Goal: Task Accomplishment & Management: Manage account settings

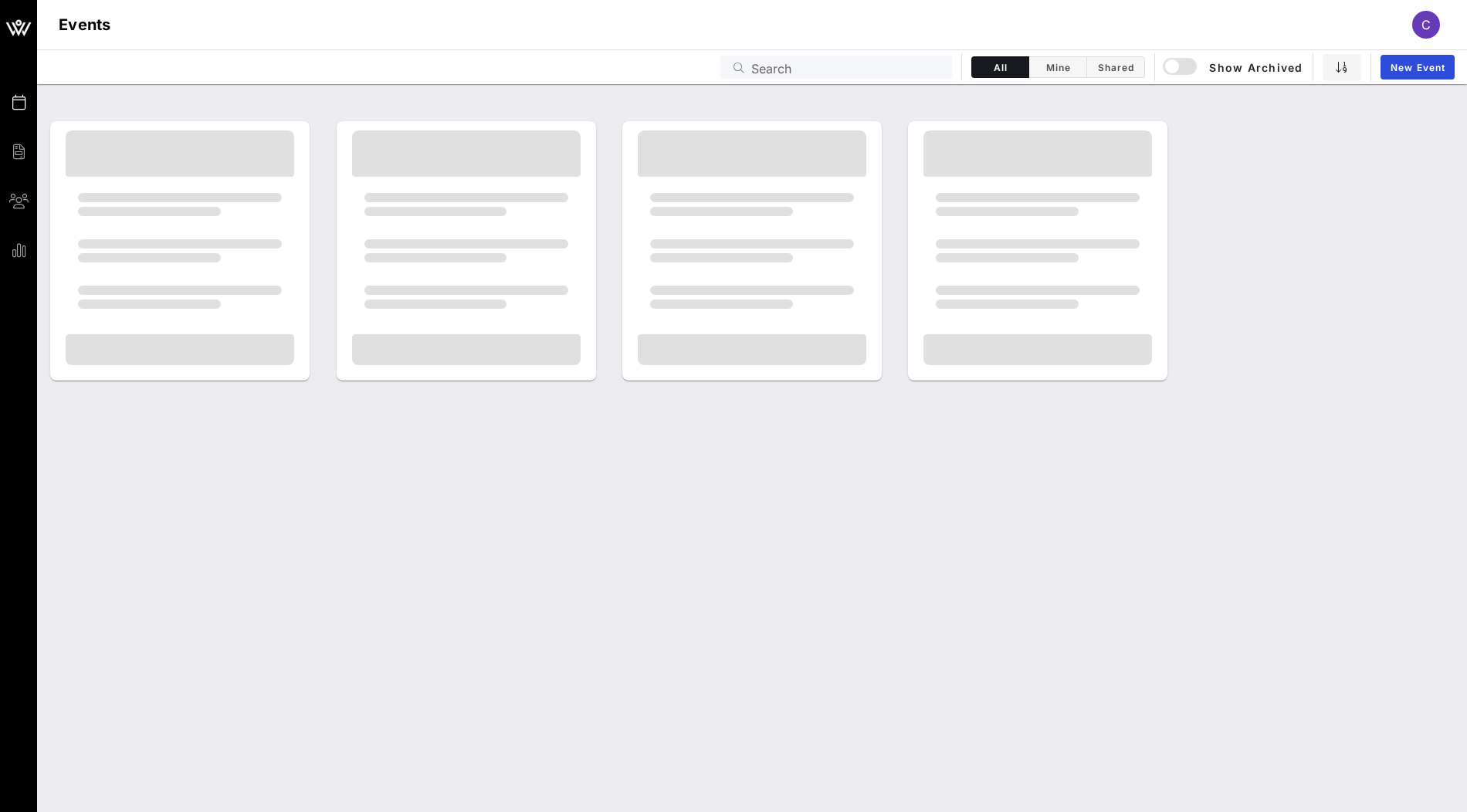
click at [832, 68] on input "Search" at bounding box center [846, 66] width 192 height 20
type input "u"
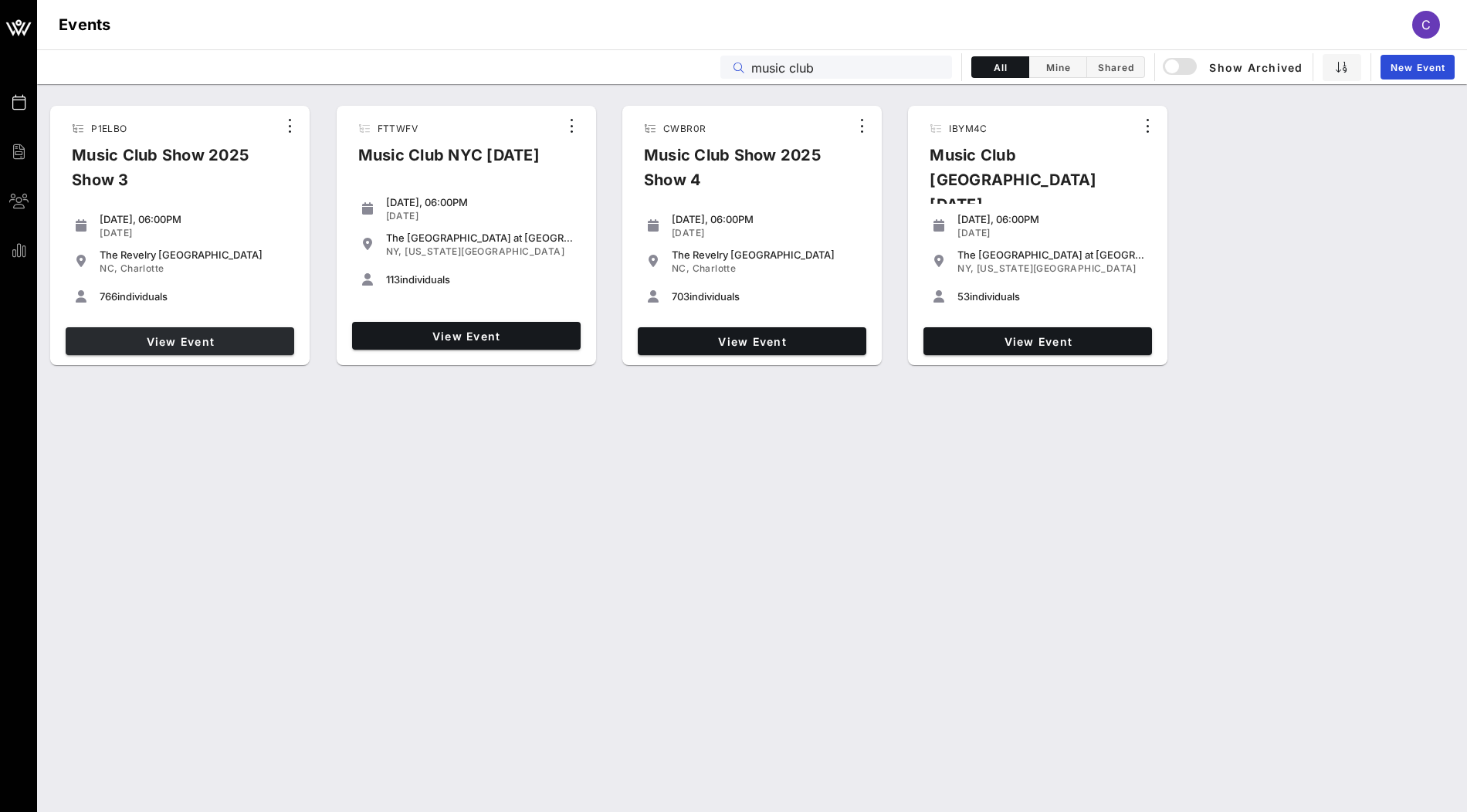
type input "music club"
click at [202, 340] on span "View Event" at bounding box center [179, 341] width 216 height 13
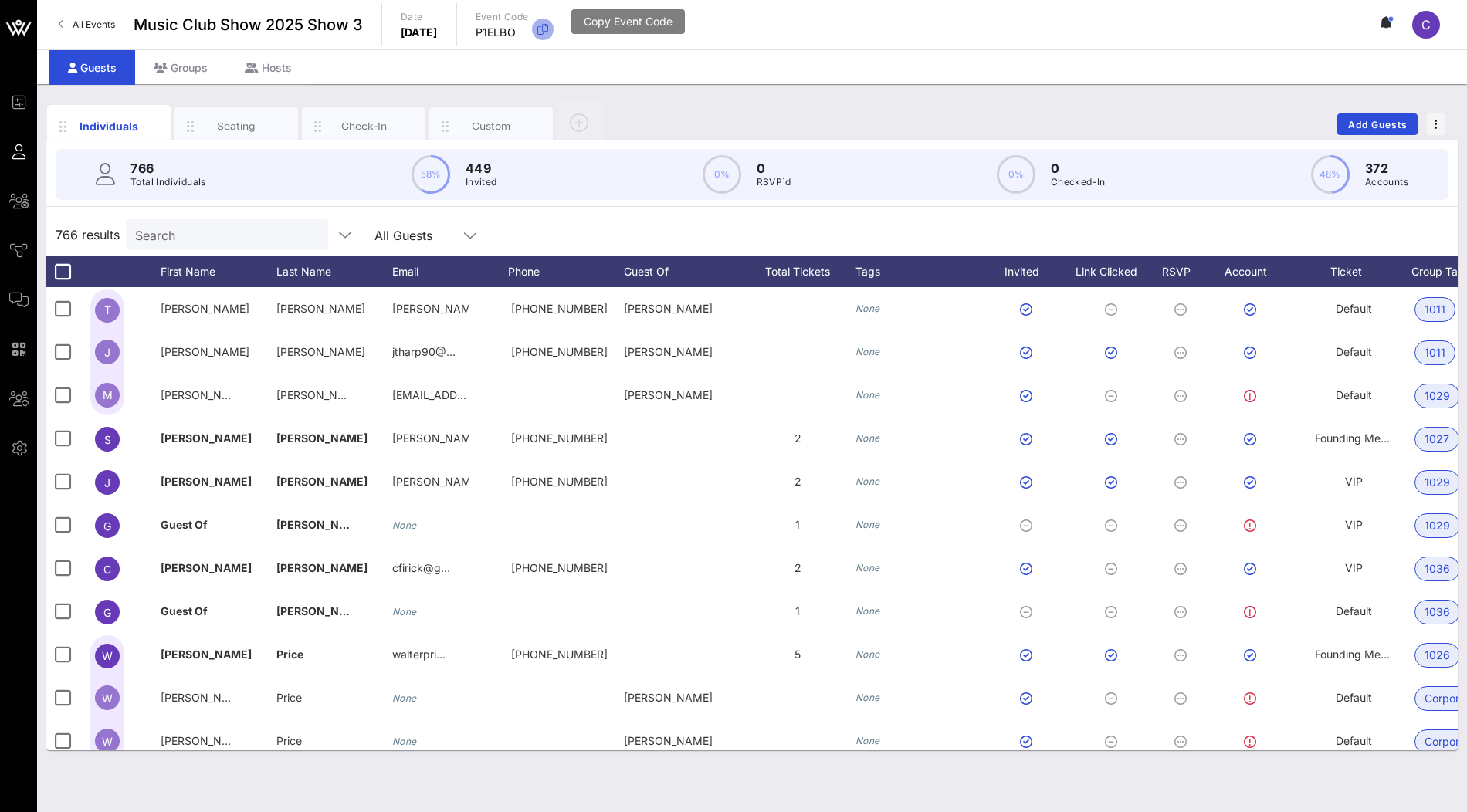
click at [552, 31] on icon "button" at bounding box center [542, 29] width 18 height 18
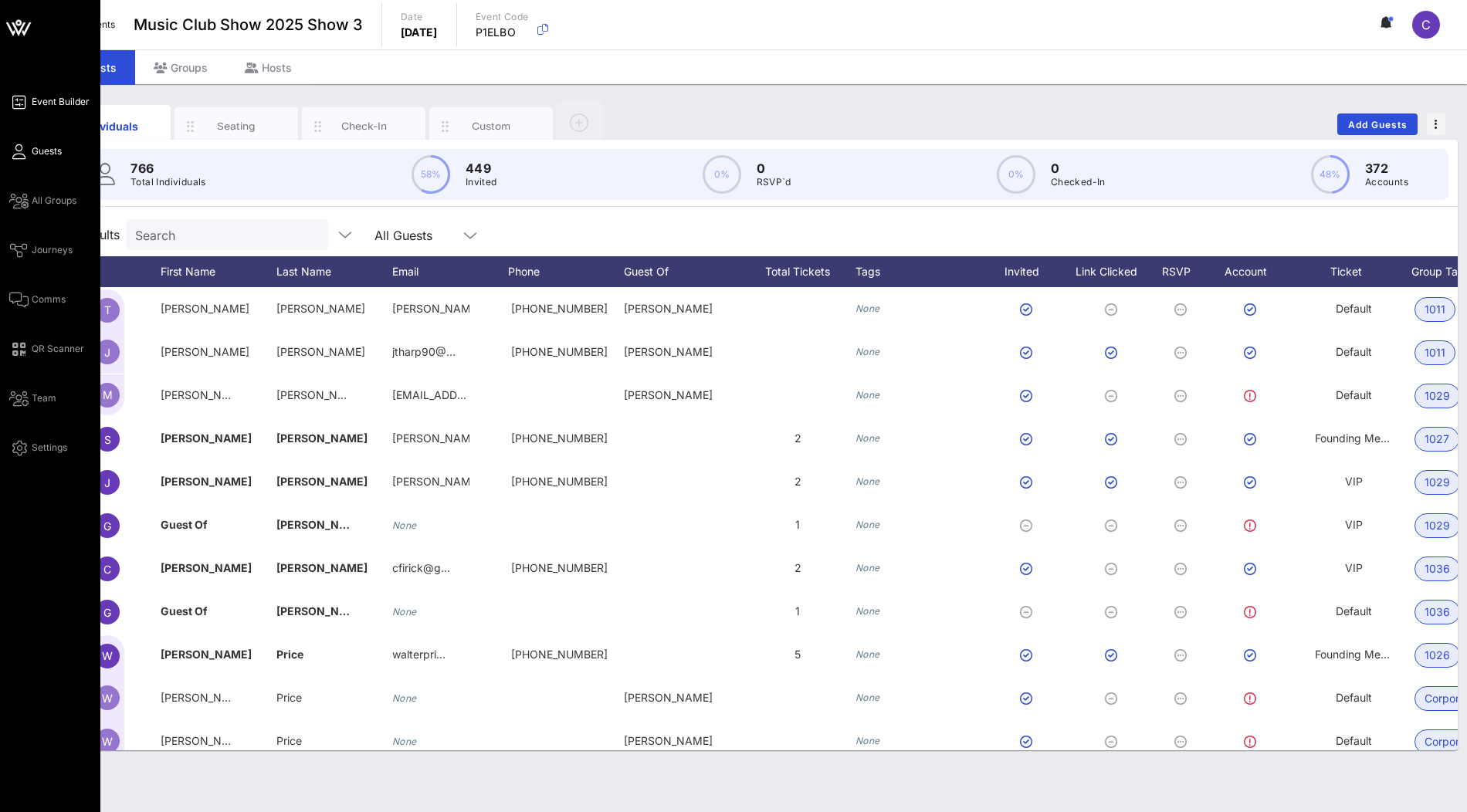
click at [53, 102] on span "Event Builder" at bounding box center [60, 102] width 58 height 14
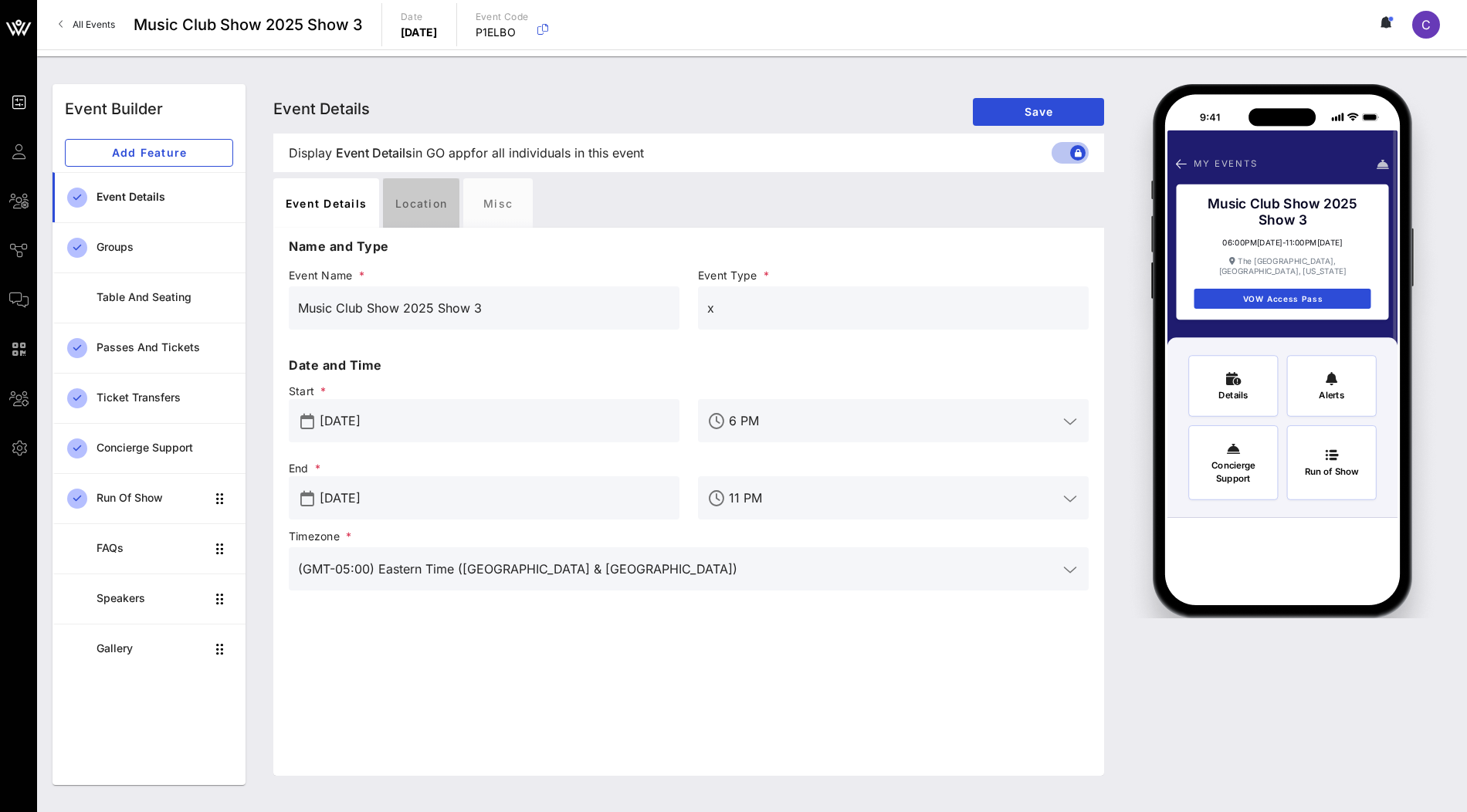
click at [435, 219] on div "Location" at bounding box center [420, 203] width 76 height 49
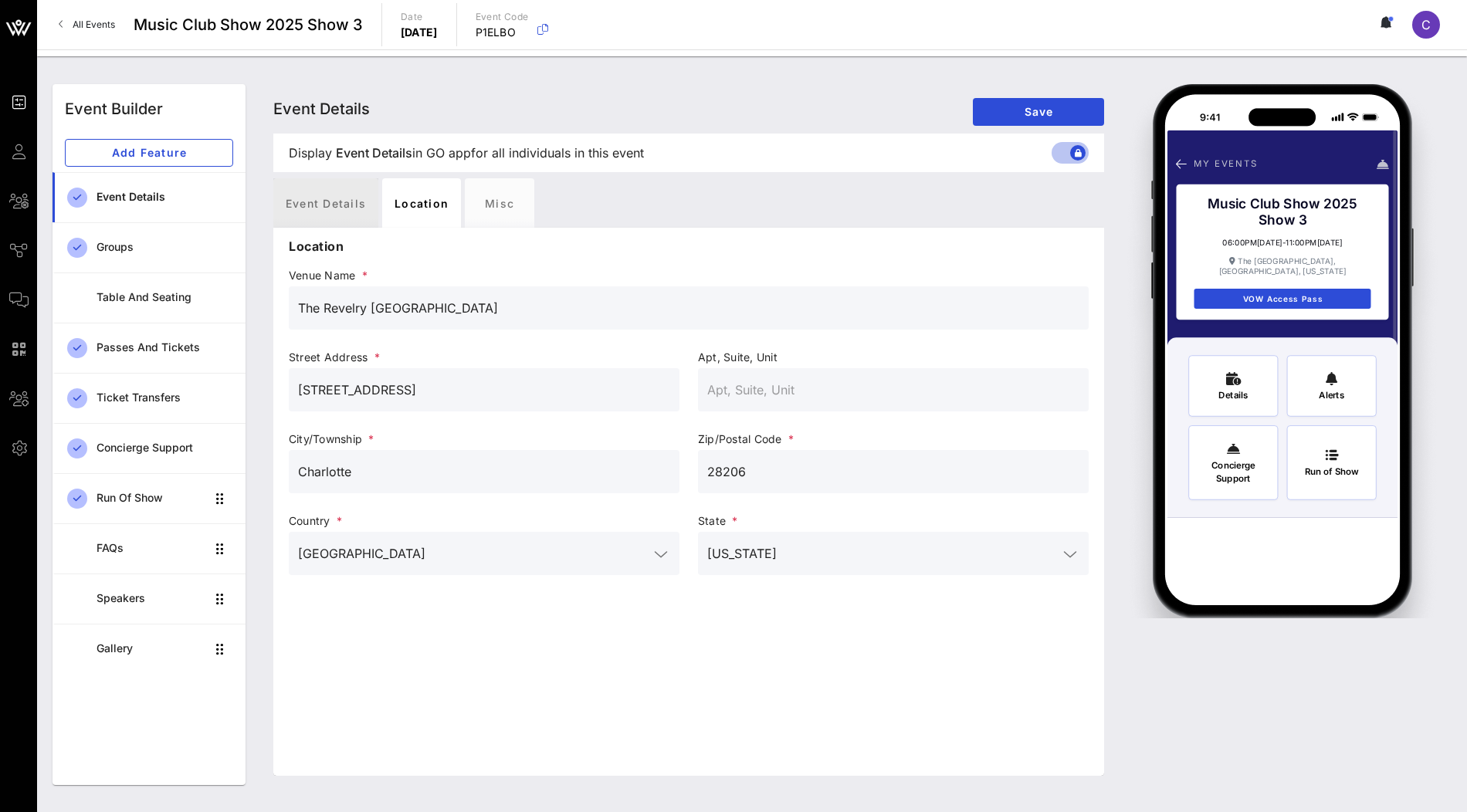
click at [323, 200] on div "Event Details" at bounding box center [326, 203] width 105 height 49
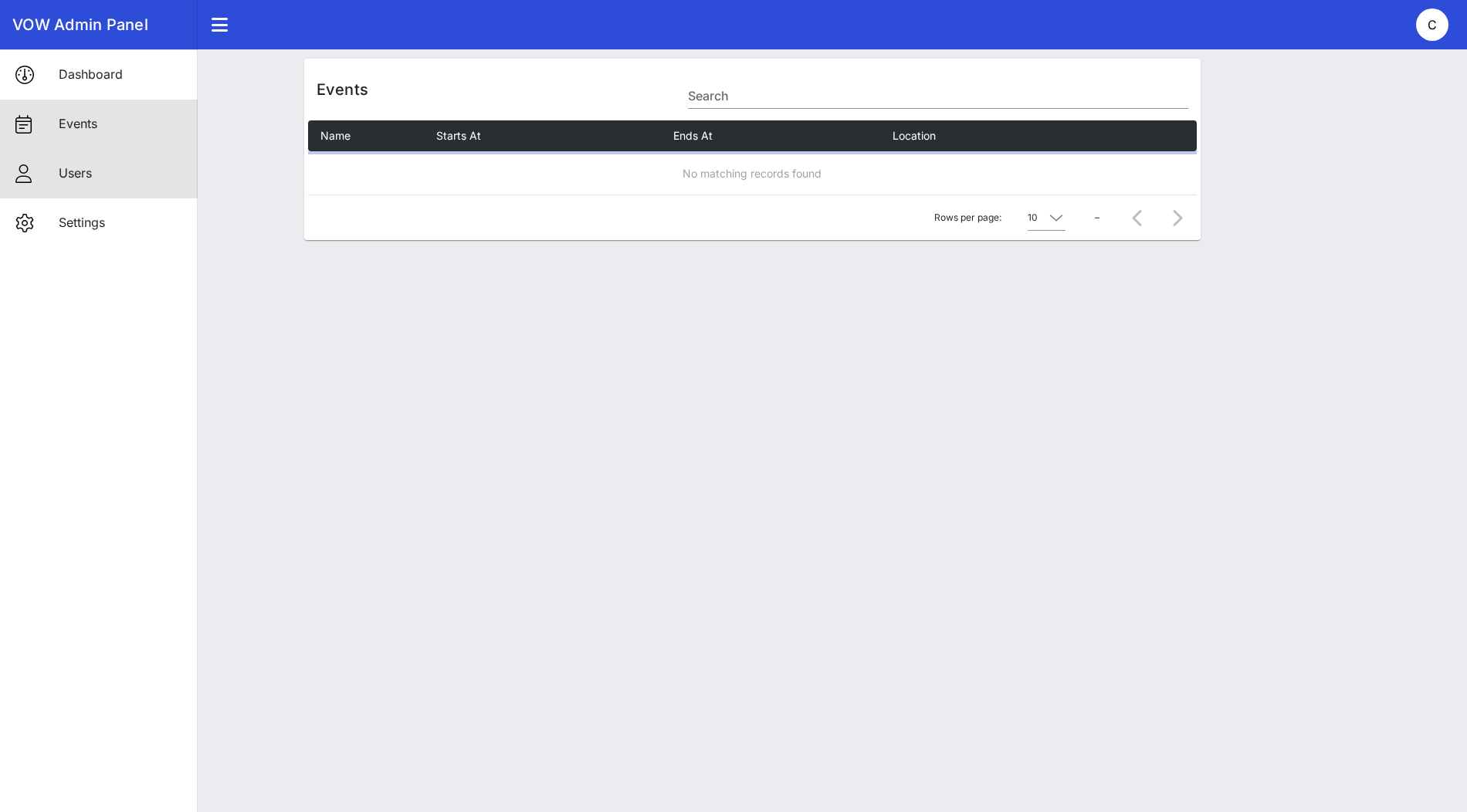
click at [126, 162] on div "Users" at bounding box center [122, 173] width 127 height 33
click at [733, 96] on input "Search" at bounding box center [935, 95] width 503 height 24
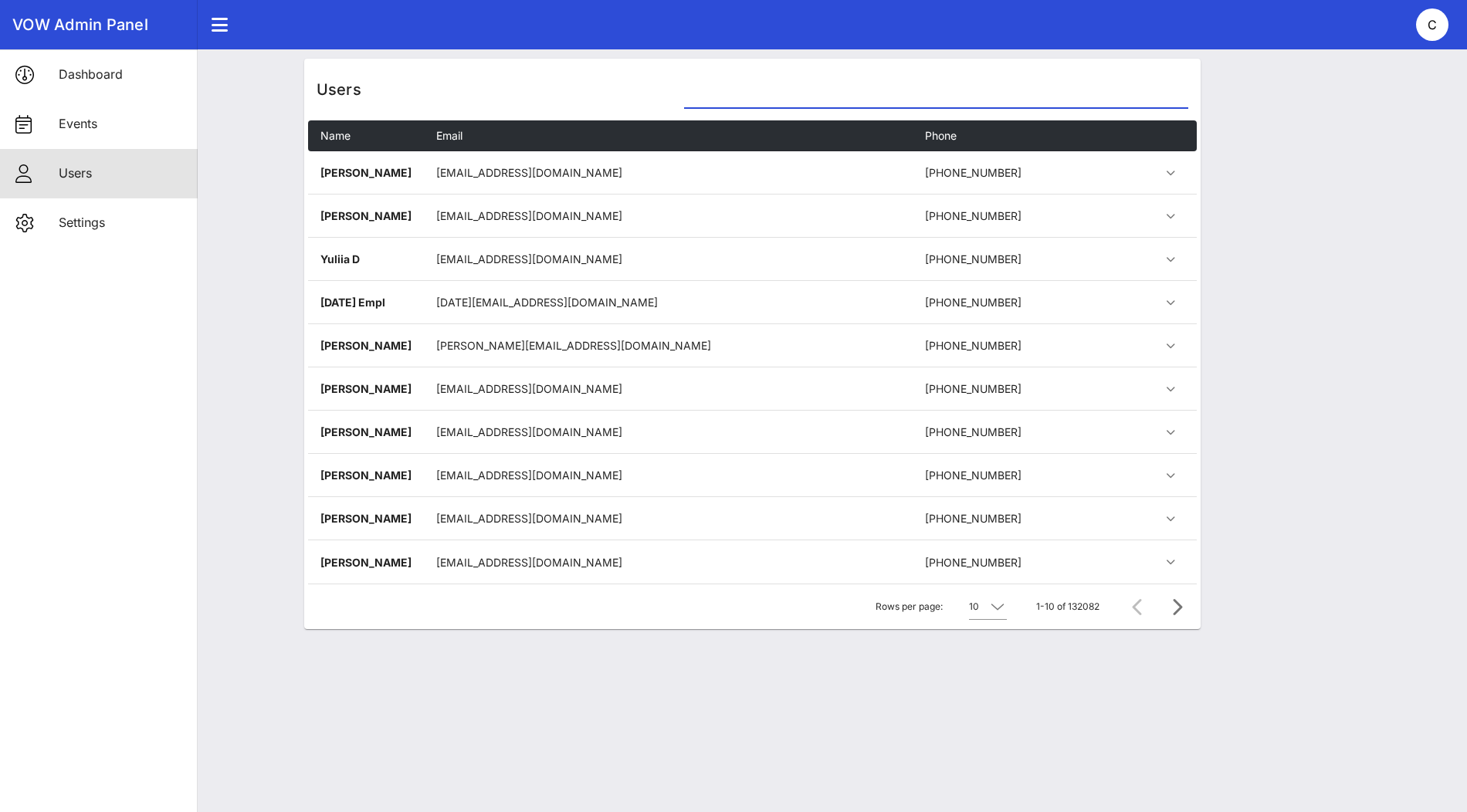
paste input "1 631 372 1156"
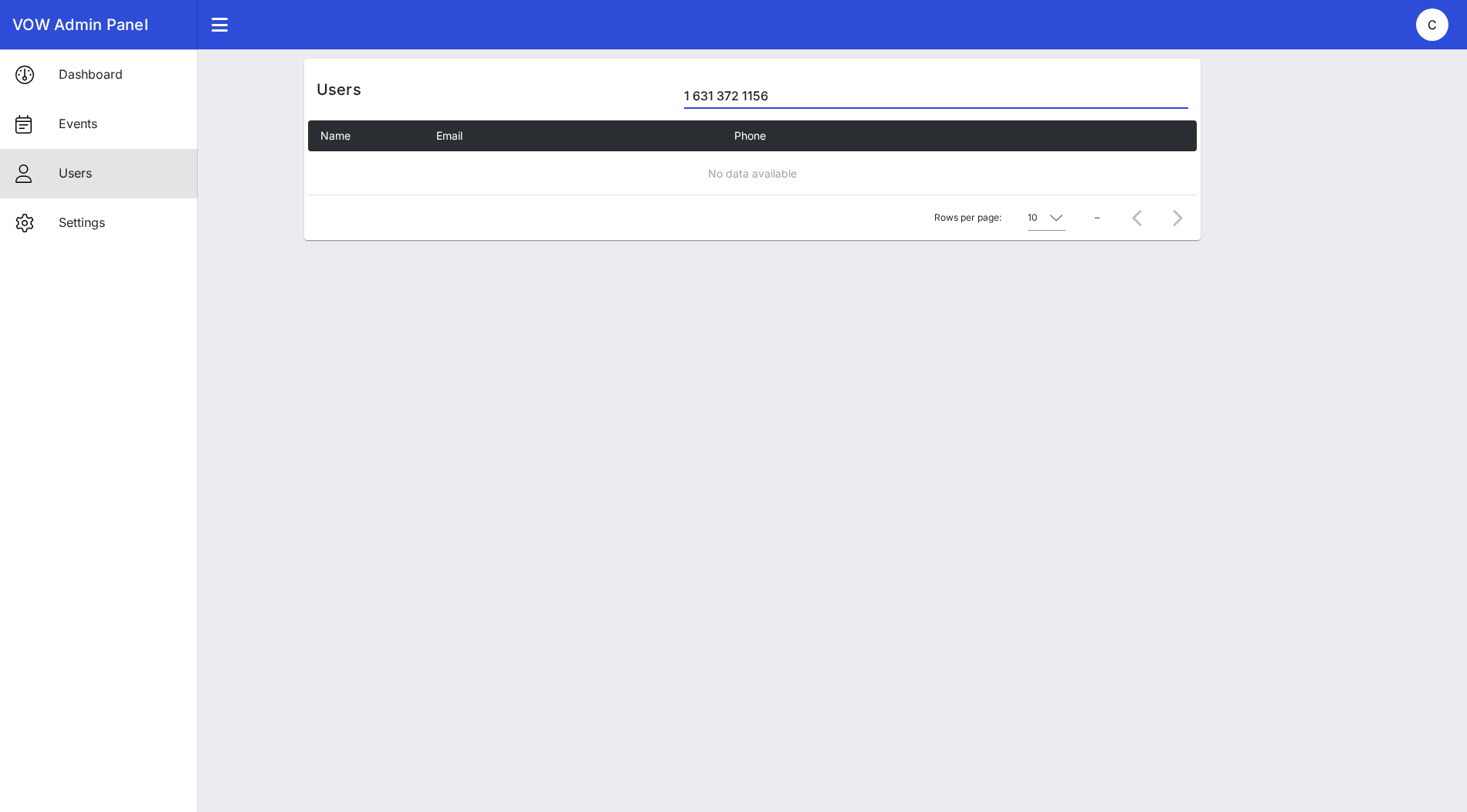
click at [712, 93] on input "1 631 372 1156" at bounding box center [935, 95] width 503 height 24
type input "16313721156"
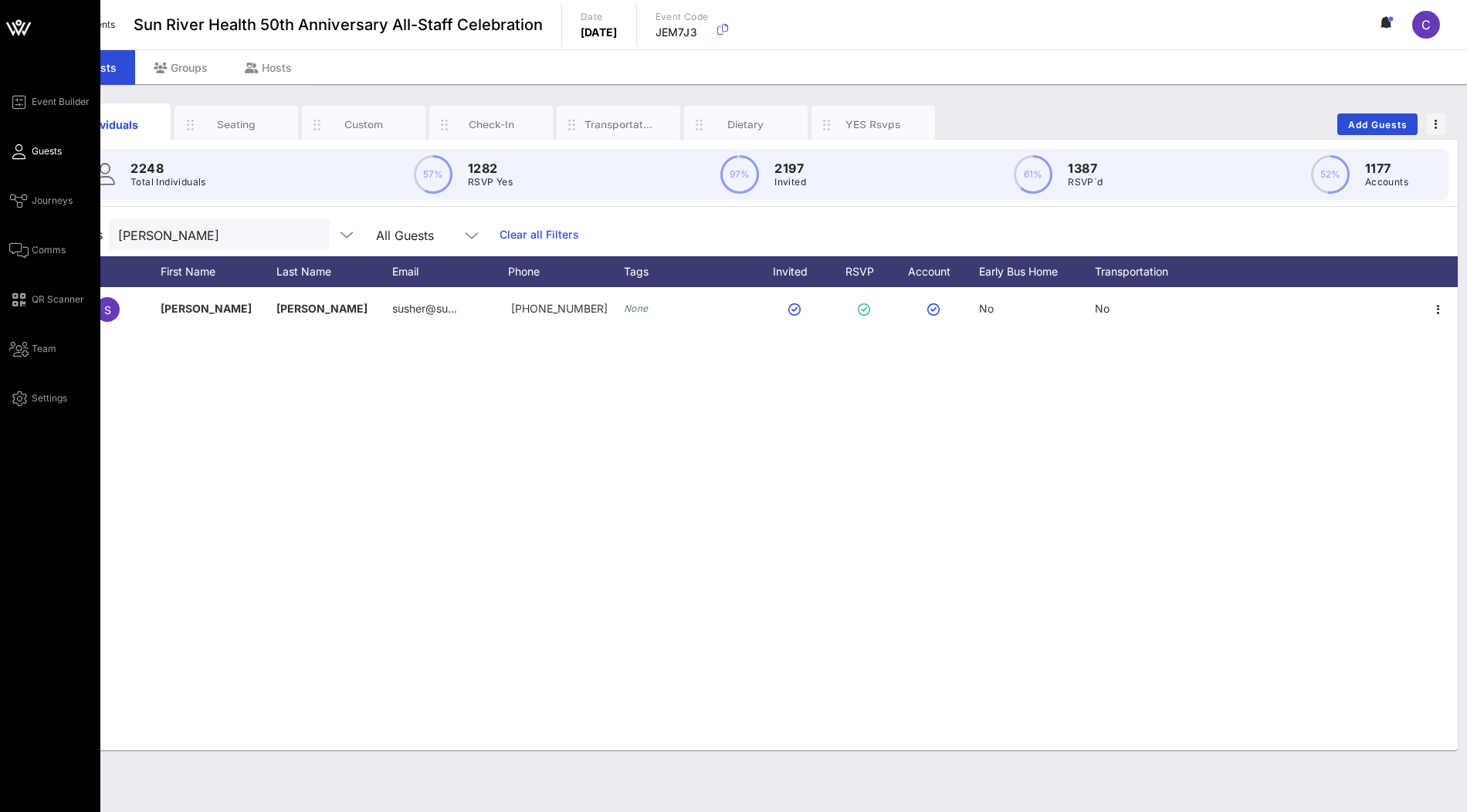
click at [19, 31] on icon at bounding box center [18, 29] width 14 height 13
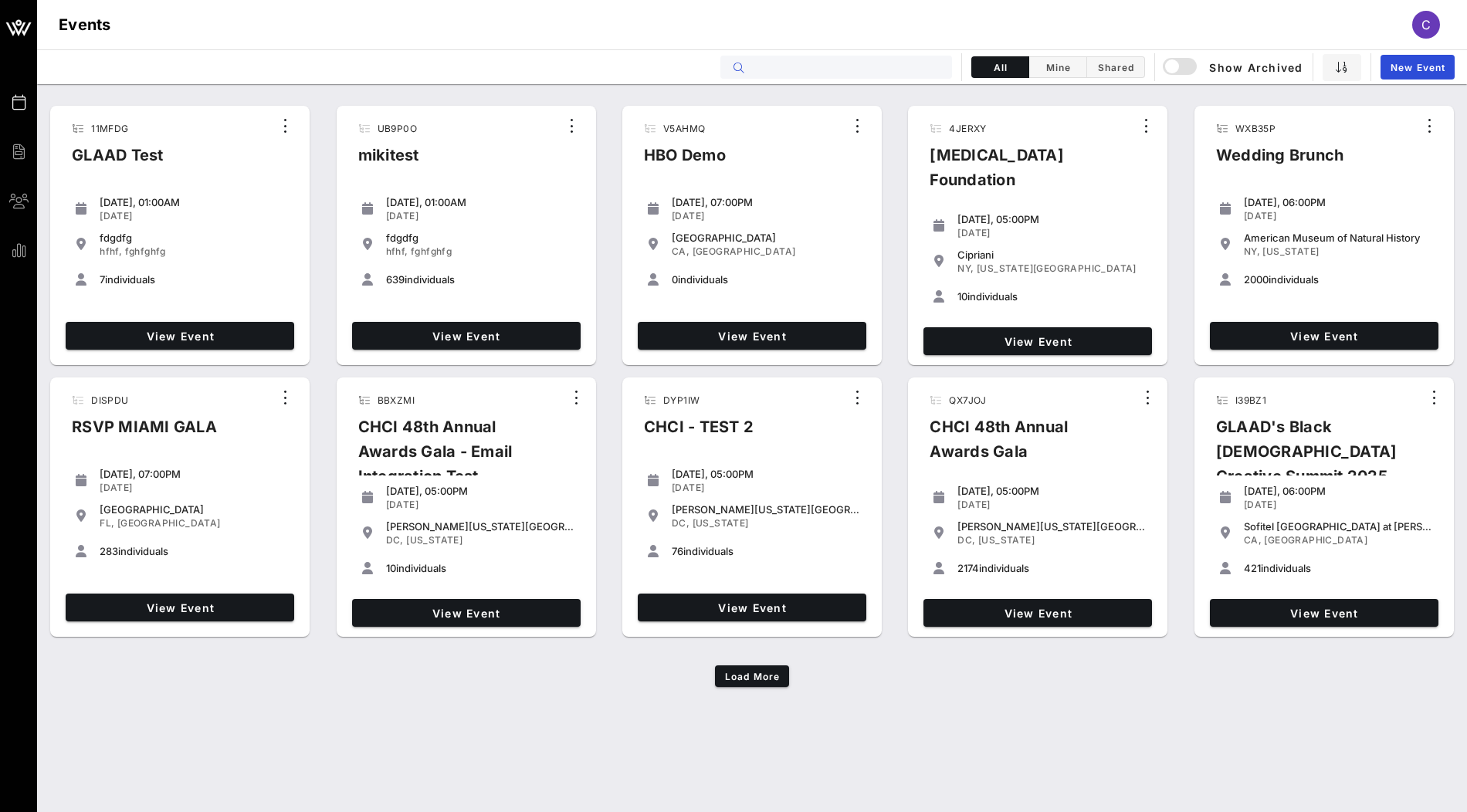
click at [854, 61] on input "text" at bounding box center [846, 66] width 192 height 20
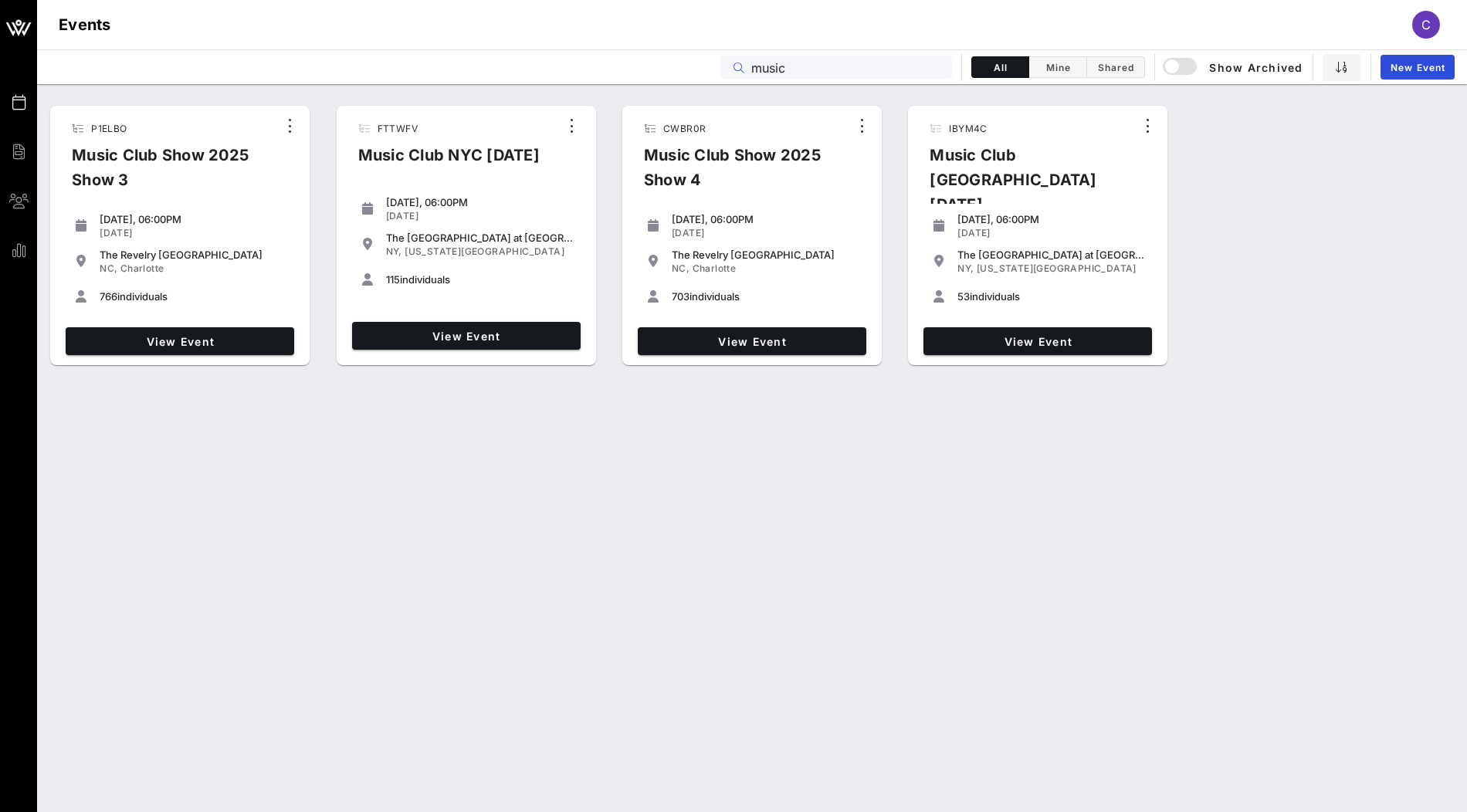
type input "music"
click at [207, 336] on span "View Event" at bounding box center [179, 341] width 216 height 13
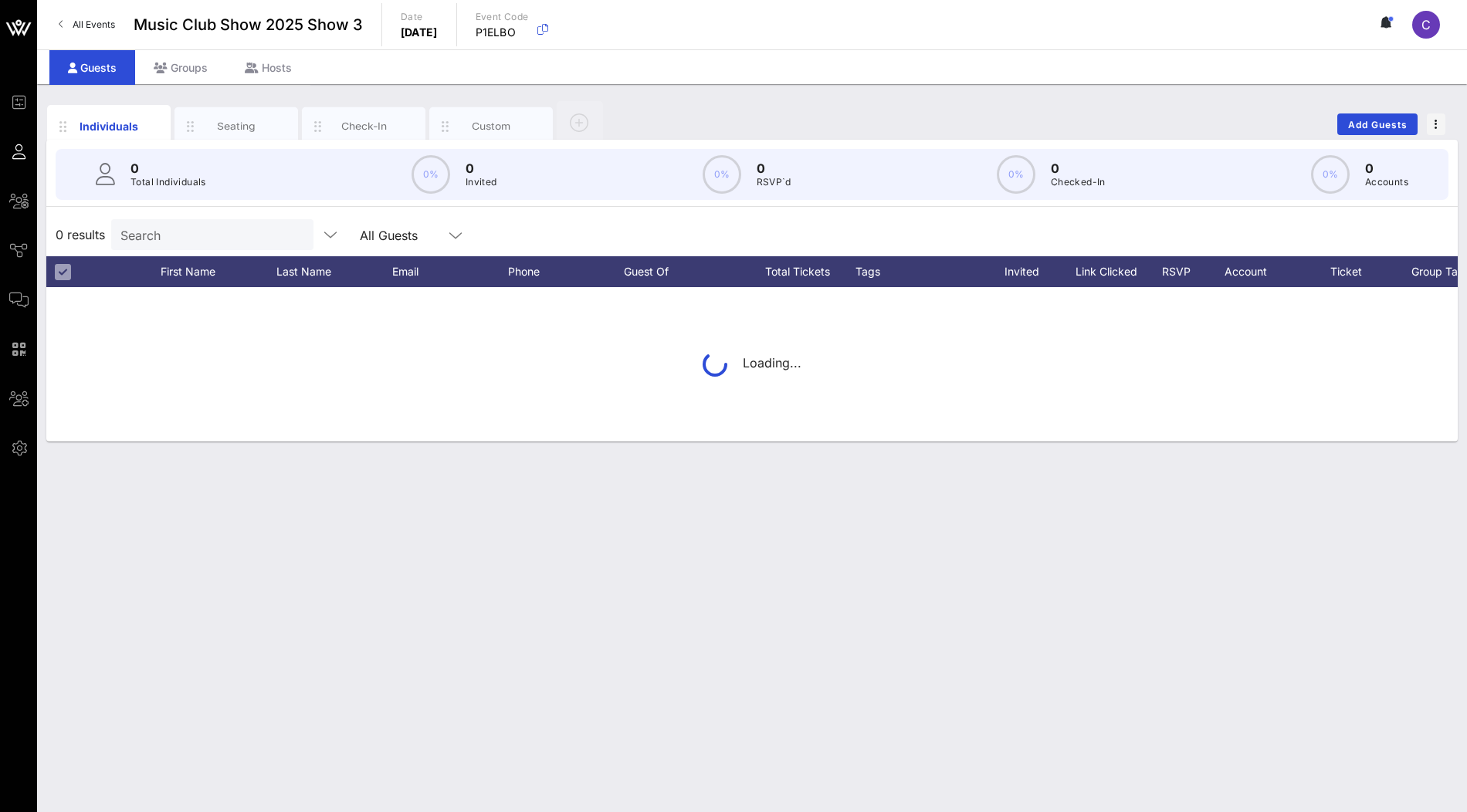
click at [217, 238] on input "Search" at bounding box center [211, 234] width 180 height 20
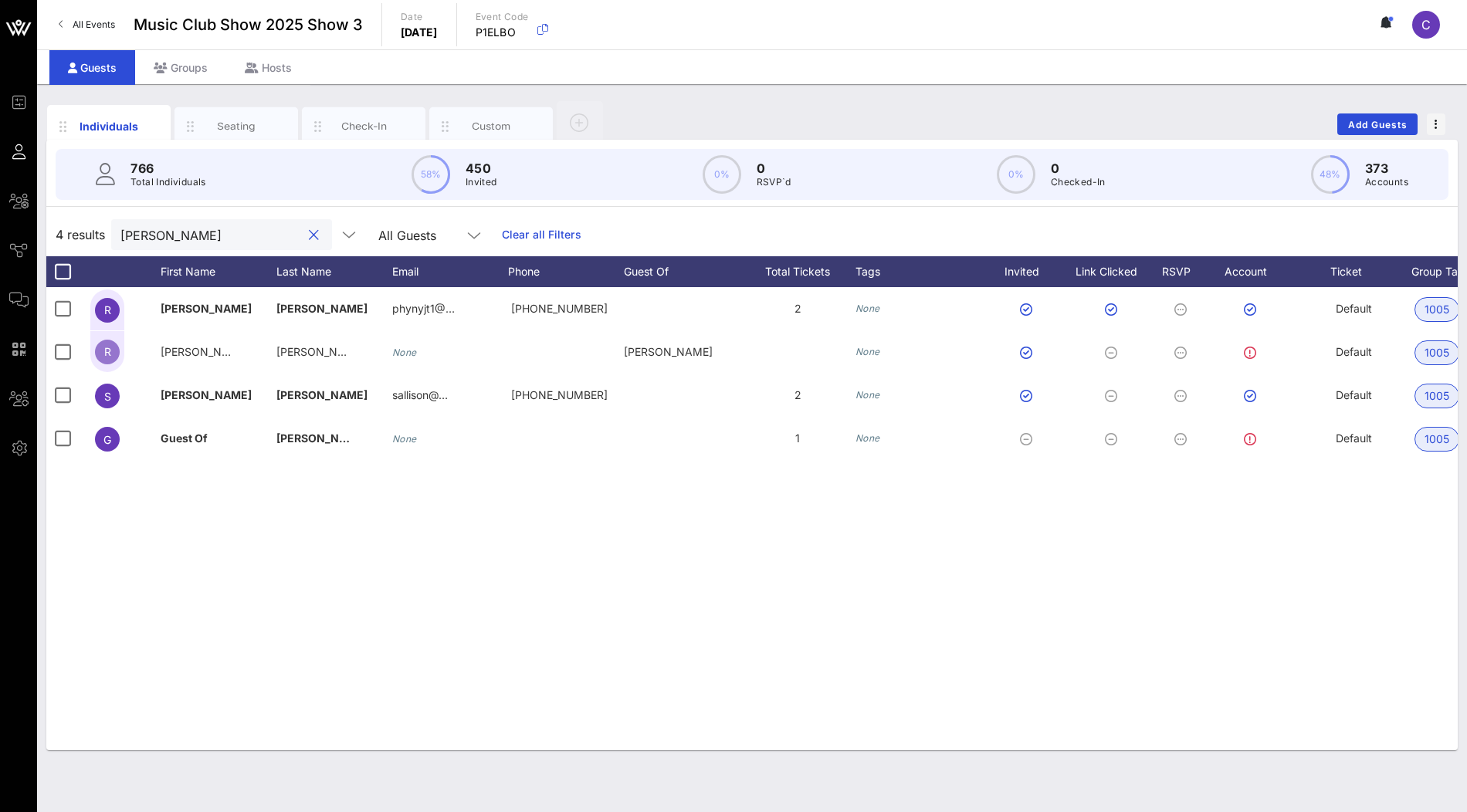
type input "horne"
drag, startPoint x: 176, startPoint y: 233, endPoint x: 73, endPoint y: 228, distance: 103.1
click at [73, 228] on div "4 results horne All Guests Clear all Filters" at bounding box center [752, 234] width 1411 height 43
type input "clar"
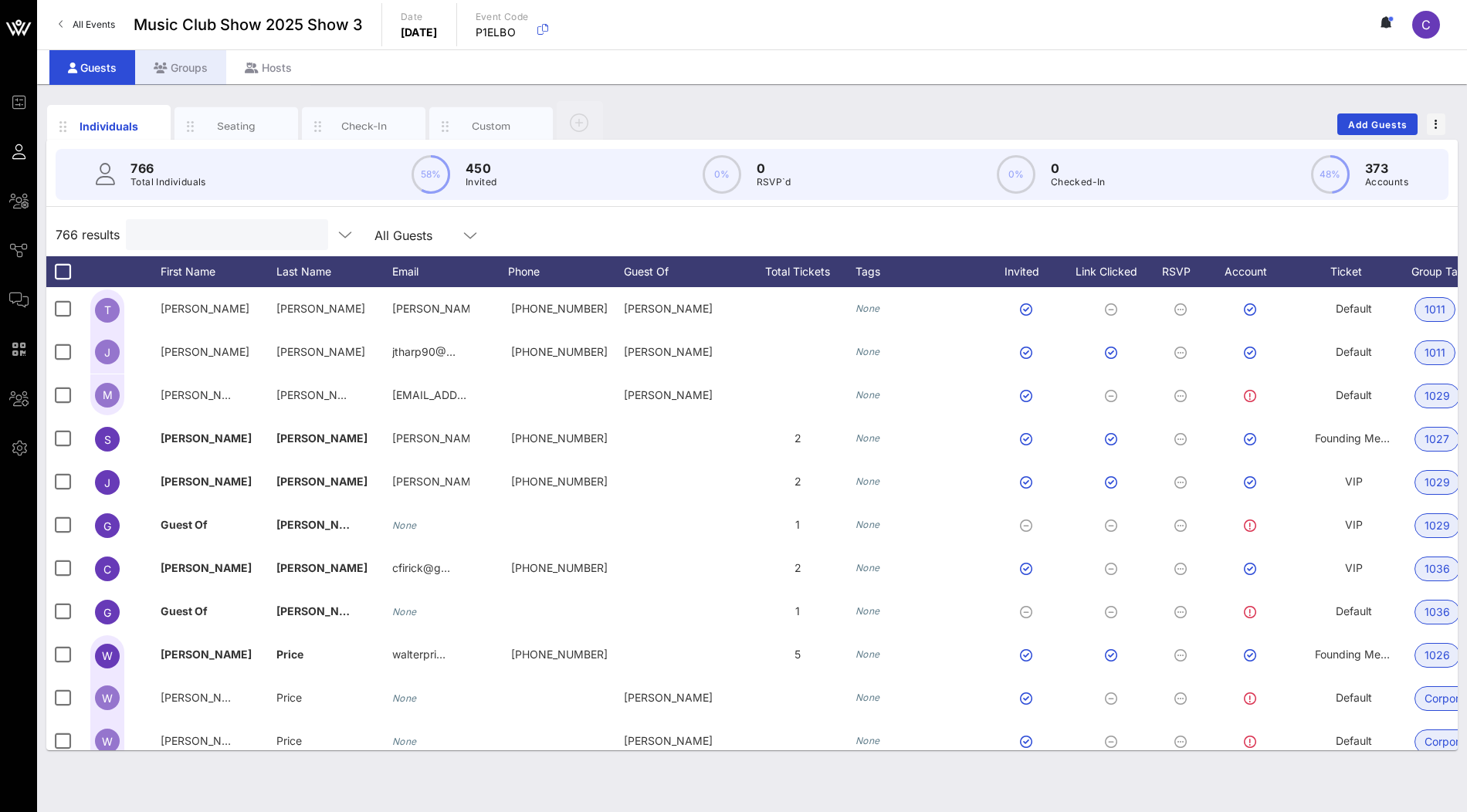
click at [196, 68] on div "Groups" at bounding box center [180, 67] width 91 height 35
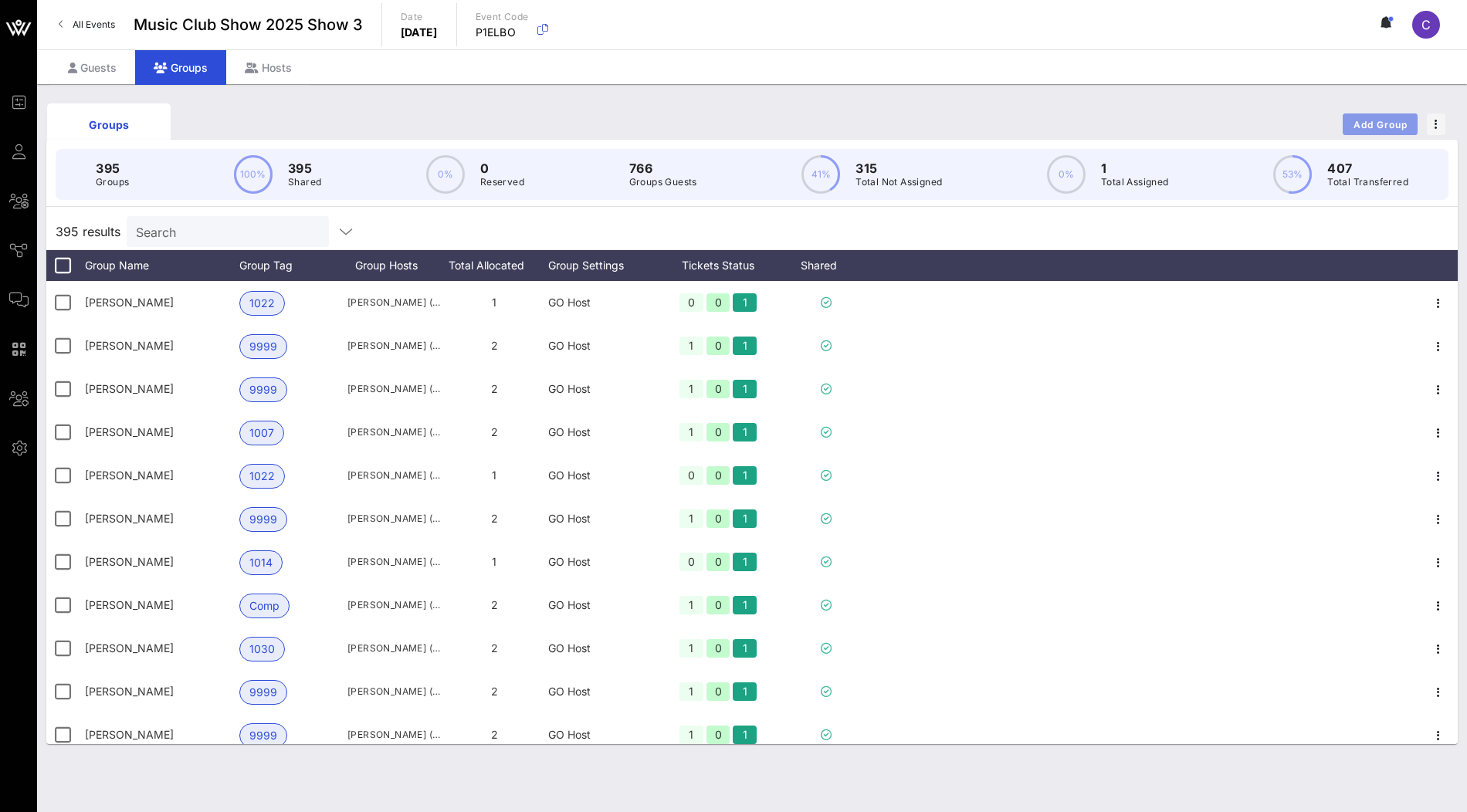
click at [1366, 127] on span "Add Group" at bounding box center [1380, 124] width 56 height 11
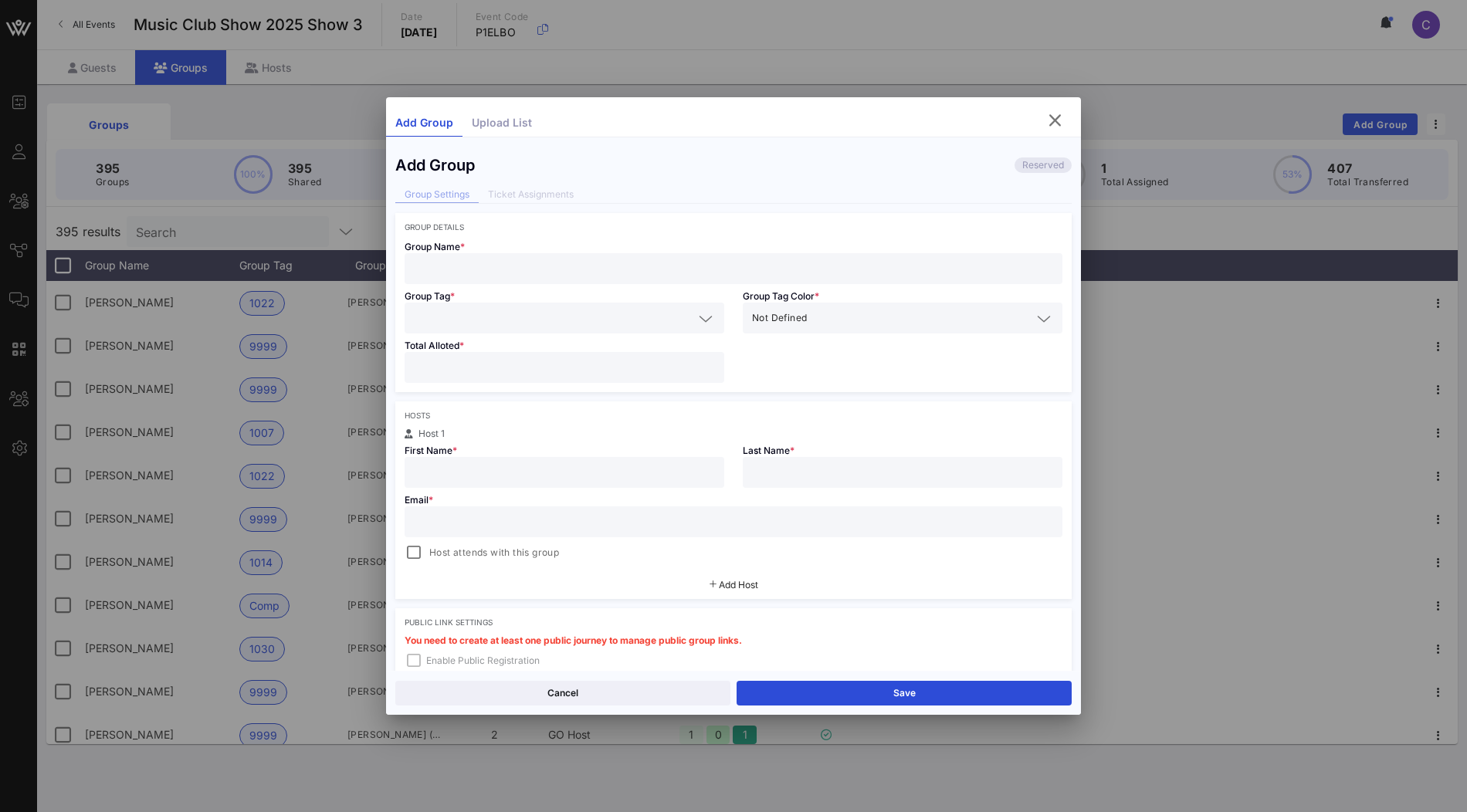
click at [649, 263] on input "text" at bounding box center [734, 268] width 639 height 20
type input "T"
type input "VOW"
type input "Test"
type input "*"
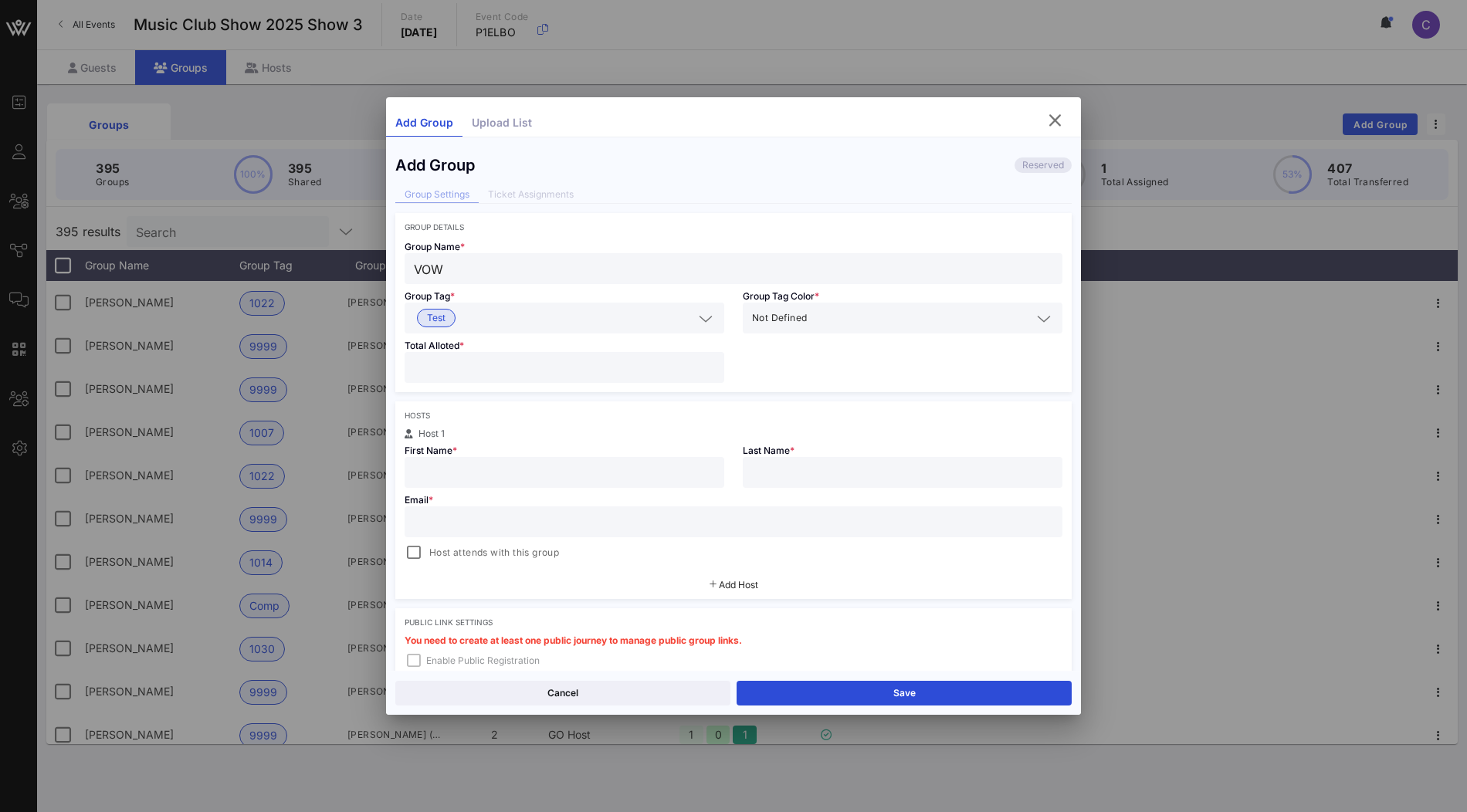
type input "*"
click at [588, 474] on input "text" at bounding box center [565, 472] width 301 height 20
type input "clarisa"
type input "tanedo"
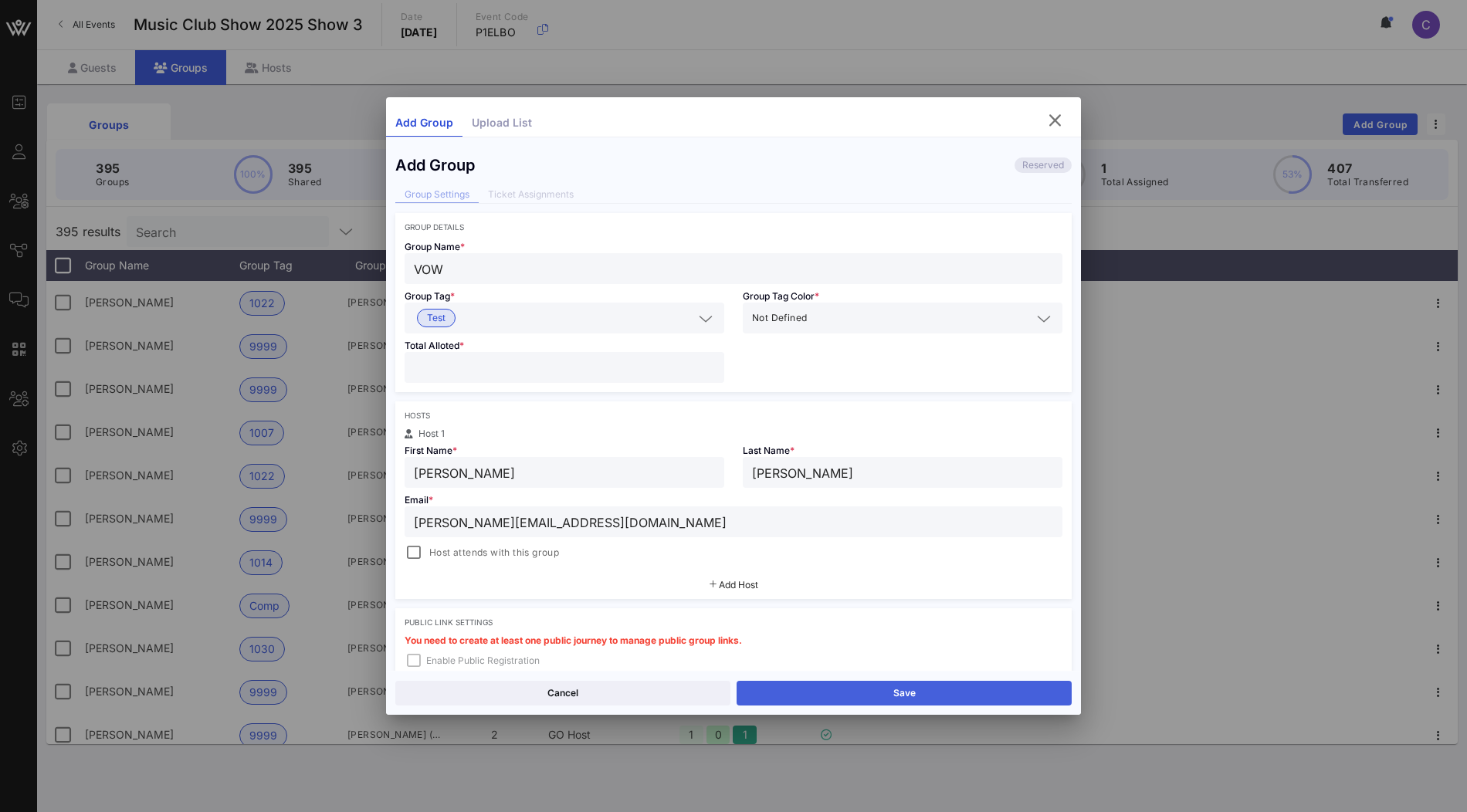
type input "clarisa@vow.app"
click at [893, 696] on button "Save" at bounding box center [903, 693] width 335 height 24
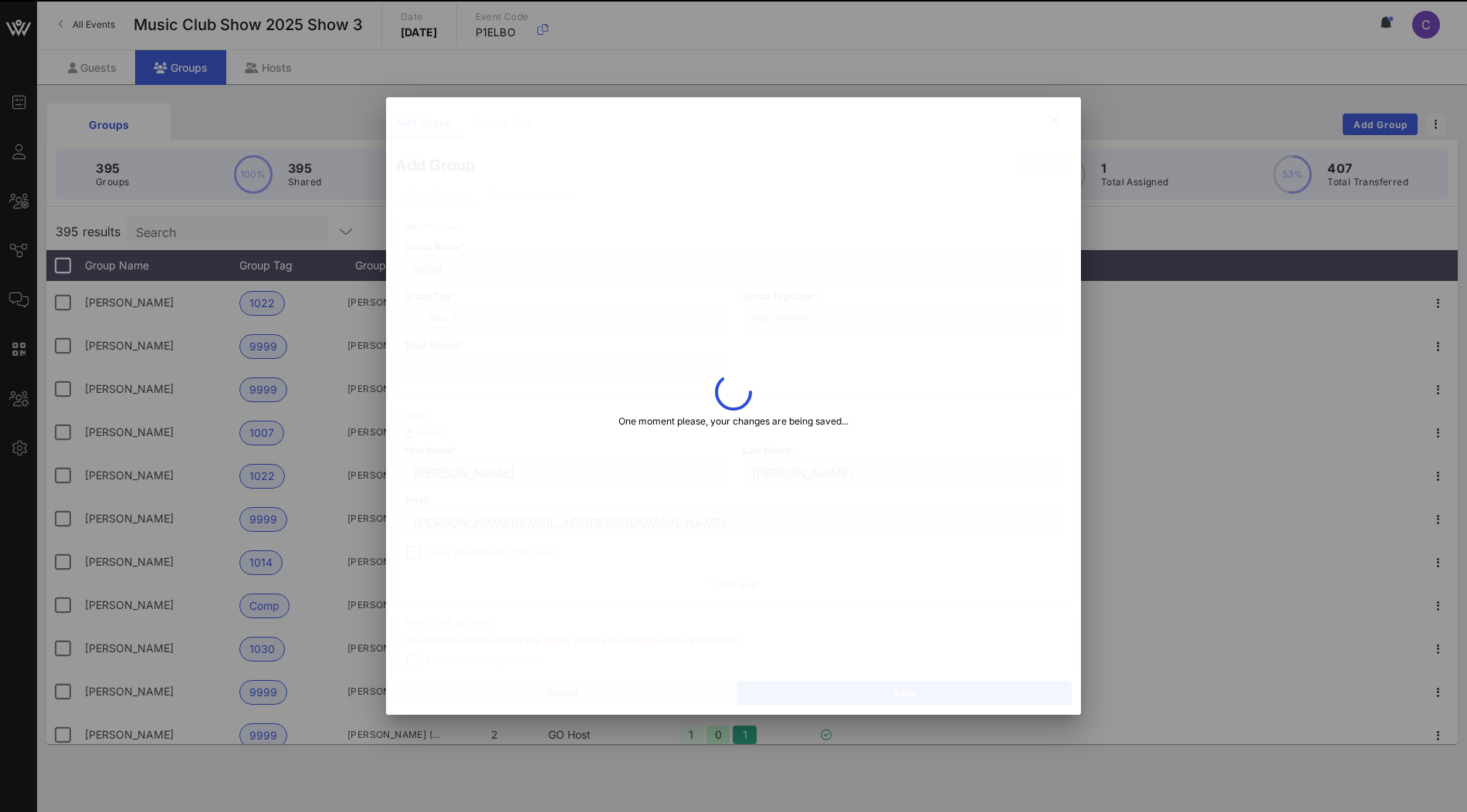
type input "Clarisa"
type input "Tanedo"
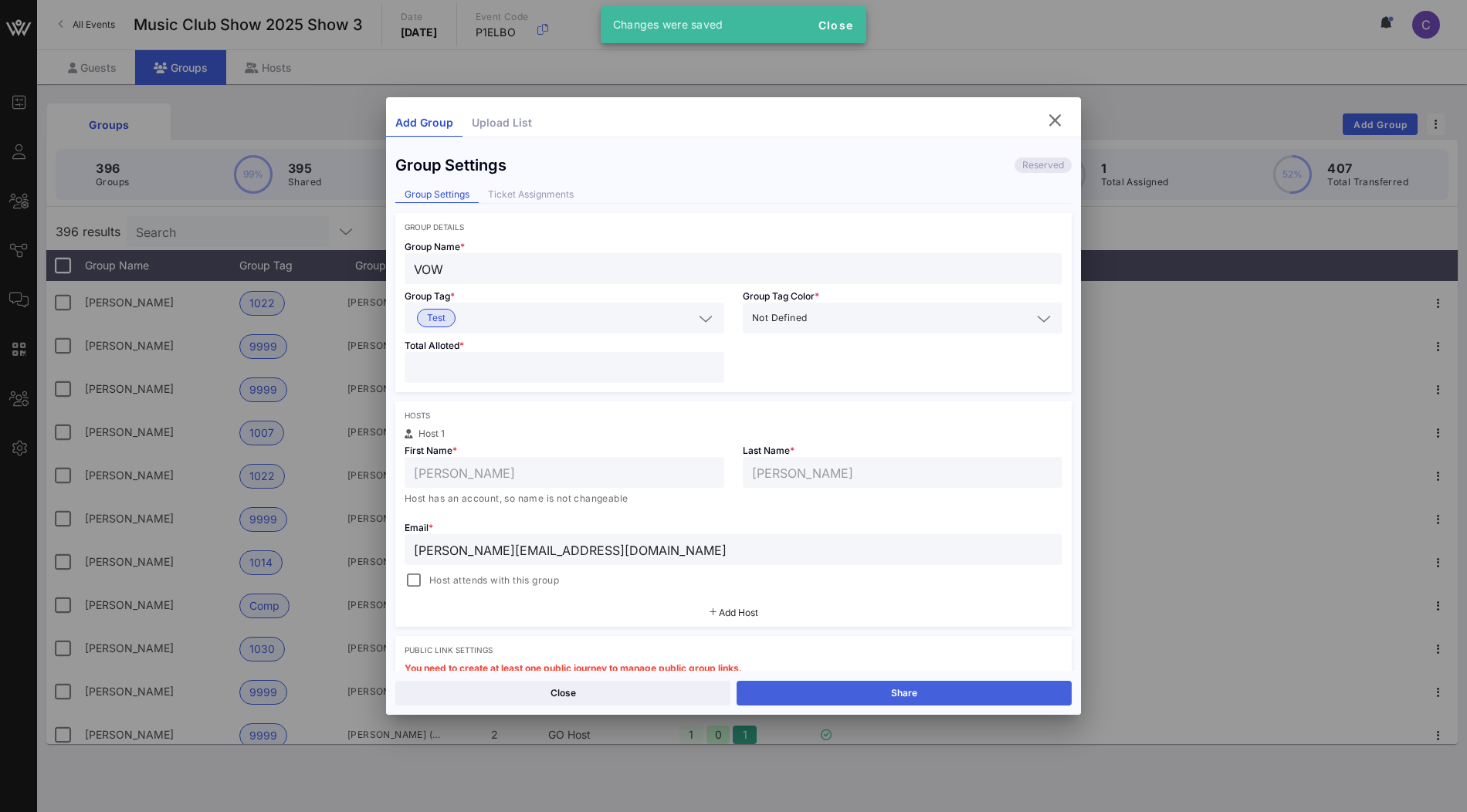
click at [811, 696] on button "Share" at bounding box center [903, 693] width 335 height 24
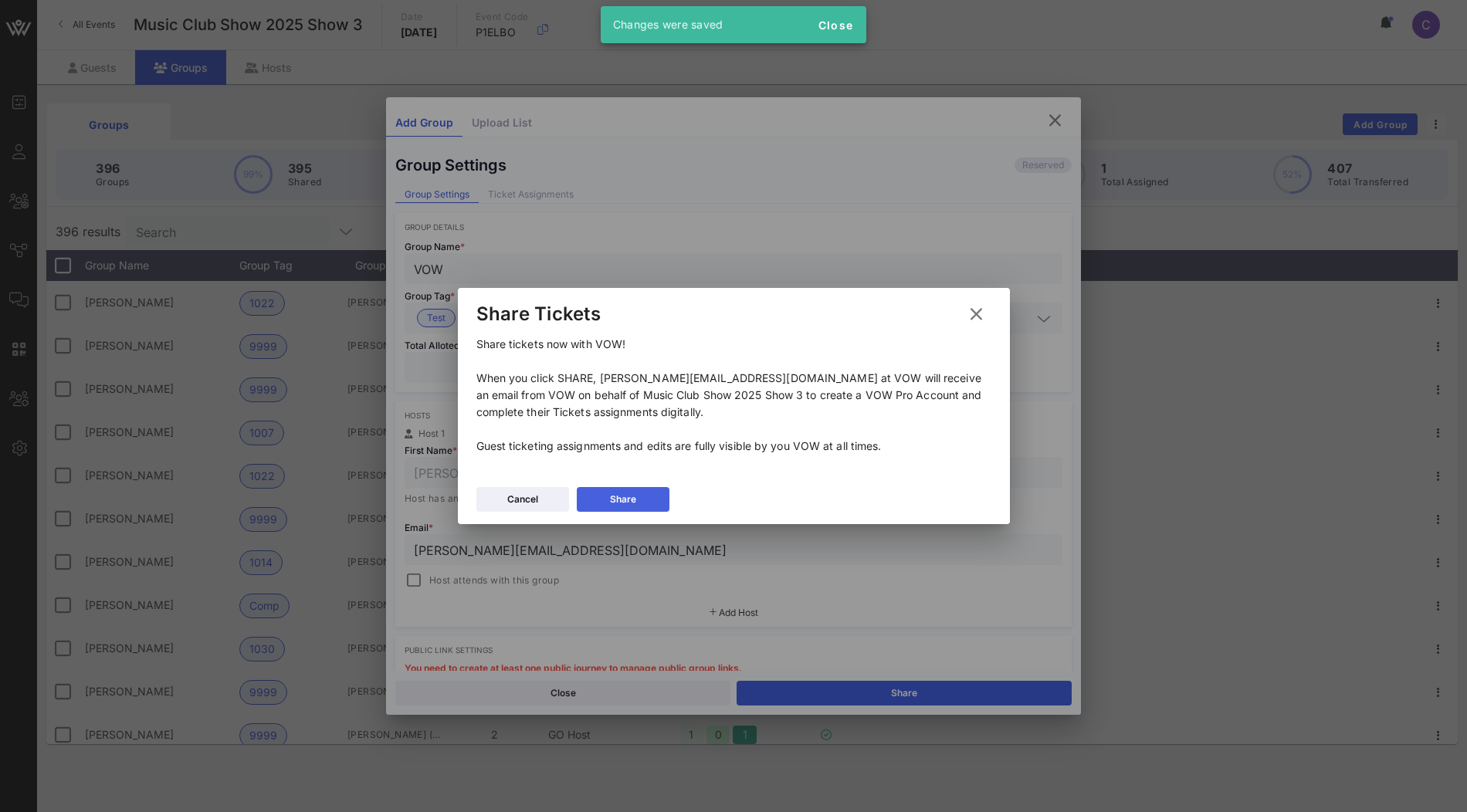
click at [656, 487] on button "Share" at bounding box center [623, 500] width 93 height 24
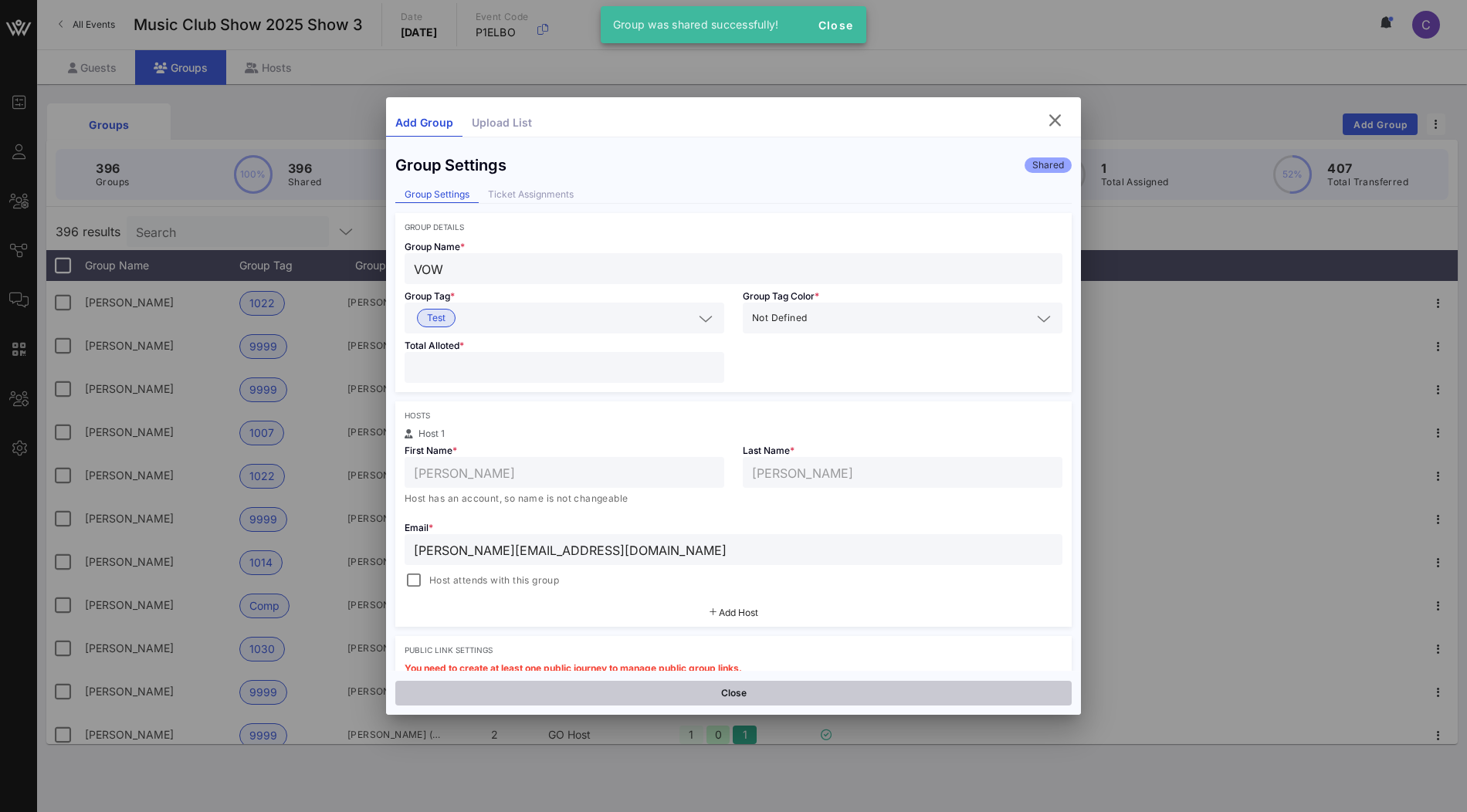
click at [769, 690] on button "Close" at bounding box center [734, 693] width 677 height 24
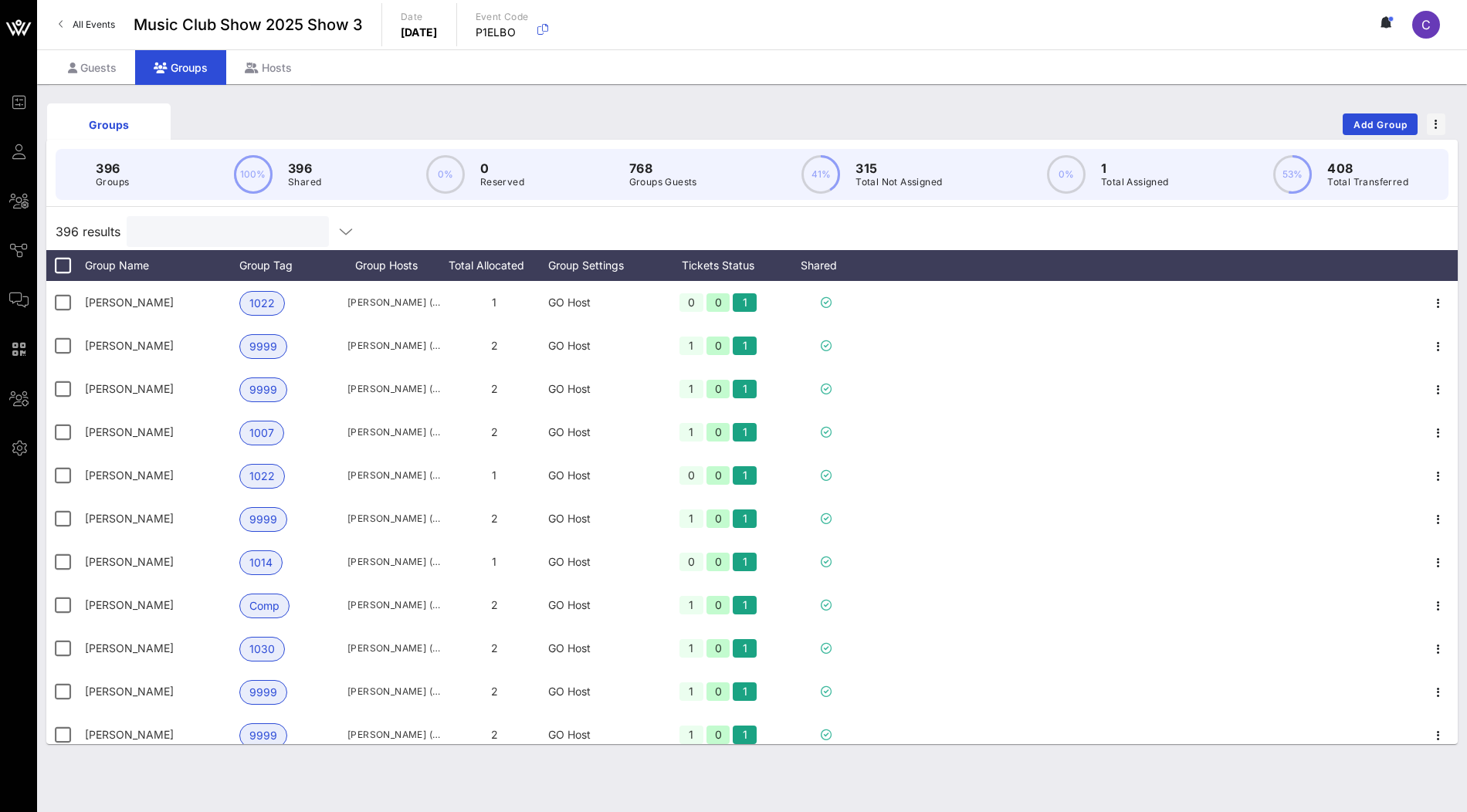
click at [160, 225] on input "text" at bounding box center [226, 231] width 180 height 20
click at [118, 70] on div "Guests" at bounding box center [92, 67] width 86 height 35
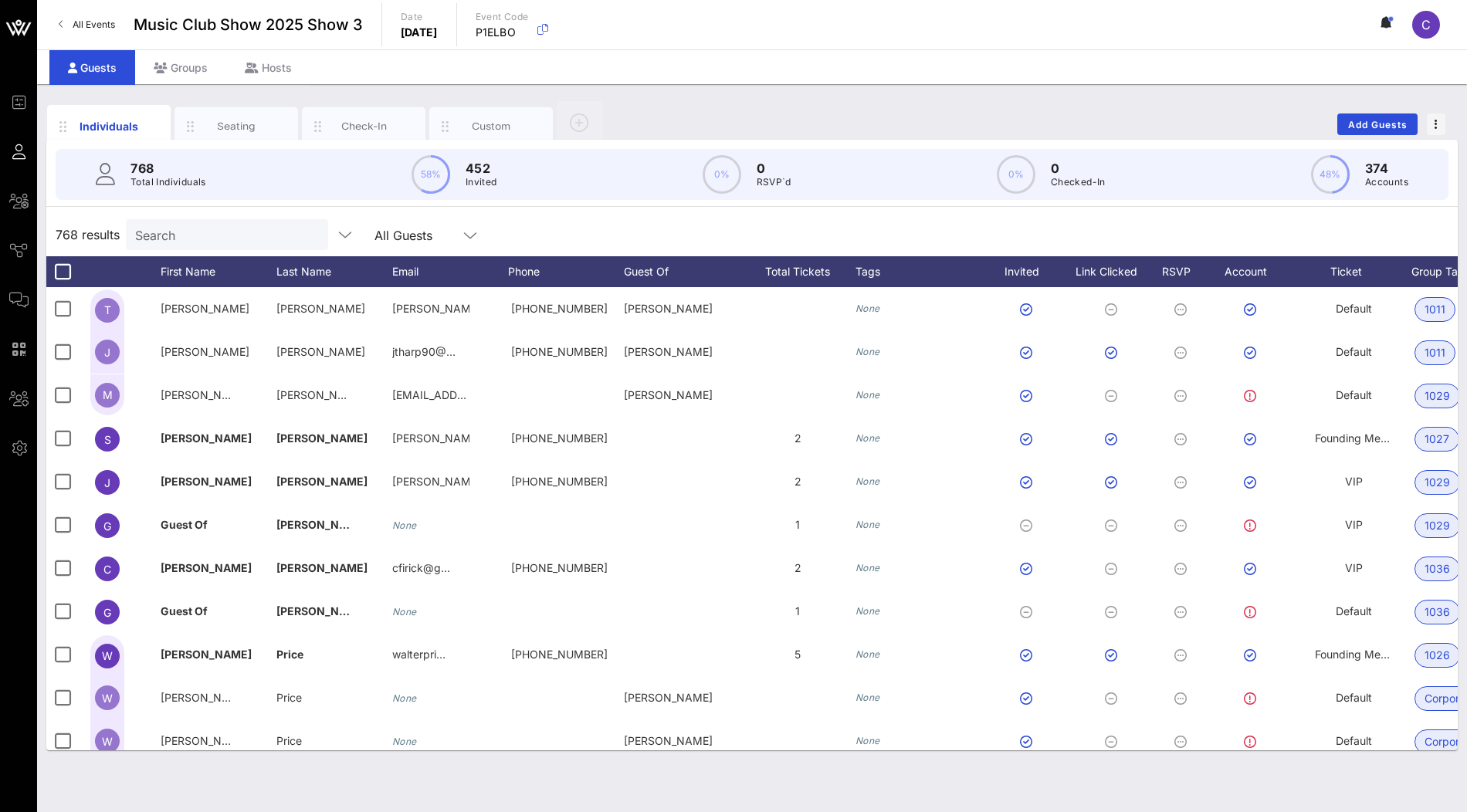
click at [160, 232] on input "Search" at bounding box center [225, 234] width 180 height 20
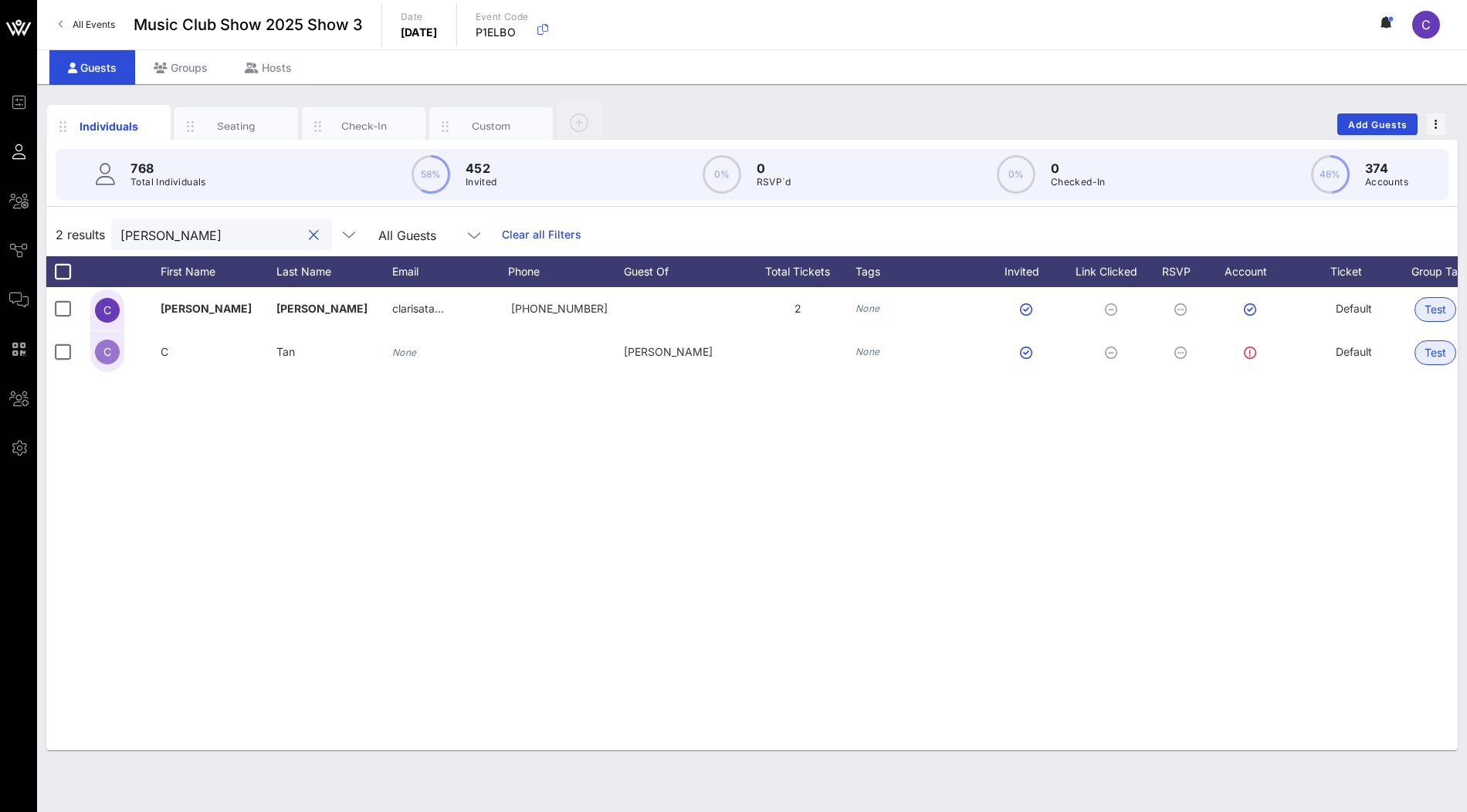
type input "clarisa"
